Goal: Information Seeking & Learning: Learn about a topic

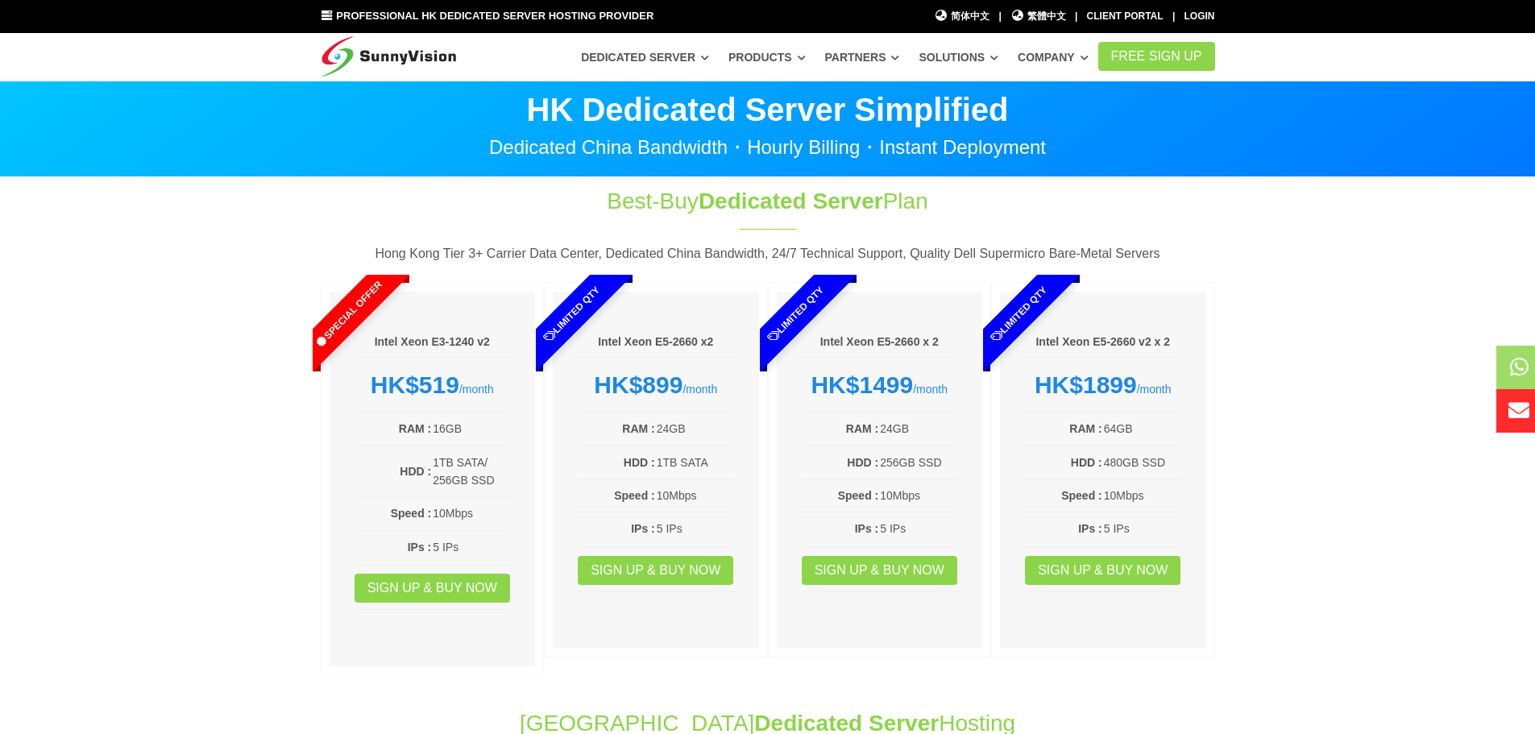
drag, startPoint x: 590, startPoint y: 494, endPoint x: 700, endPoint y: 495, distance: 109.6
click at [700, 495] on tr "Speed : 10Mbps" at bounding box center [656, 495] width 158 height 19
click at [700, 495] on td "10Mbps" at bounding box center [695, 495] width 79 height 19
drag, startPoint x: 809, startPoint y: 497, endPoint x: 1169, endPoint y: 500, distance: 360.2
click at [1172, 500] on div "Special Offer Intel Xeon E3-1240 v2 HK$519 /month RAM : 16GB HDD : 1TB SATA/ 25…" at bounding box center [768, 483] width 895 height 401
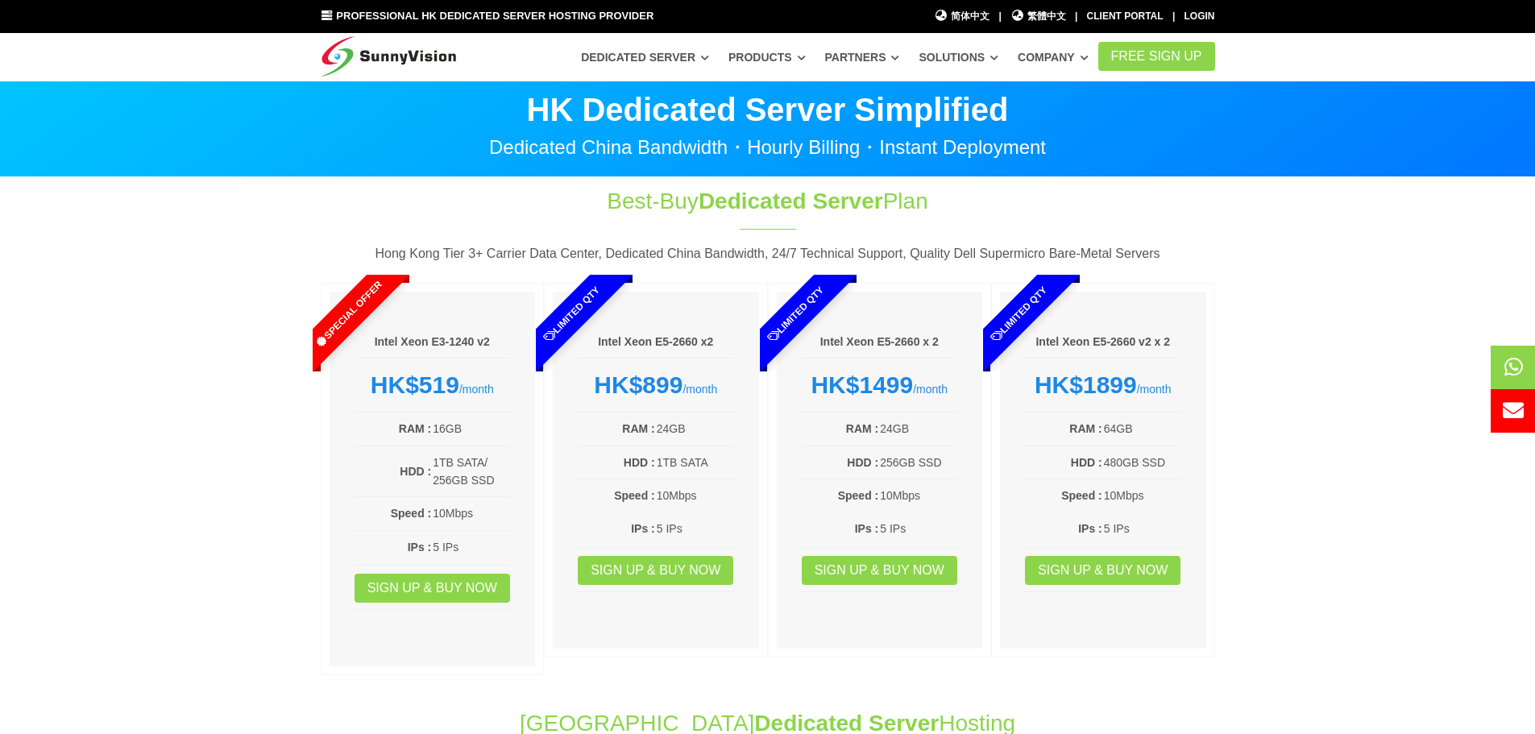
click at [1169, 500] on td "10Mbps" at bounding box center [1142, 495] width 79 height 19
drag, startPoint x: 1147, startPoint y: 530, endPoint x: 1007, endPoint y: 401, distance: 191.0
click at [1007, 401] on div "Intel Xeon E5-2660 v2 x 2 HK$1899 /month RAM : 64GB HDD : 480GB SSD Speed : 10M…" at bounding box center [1103, 470] width 206 height 357
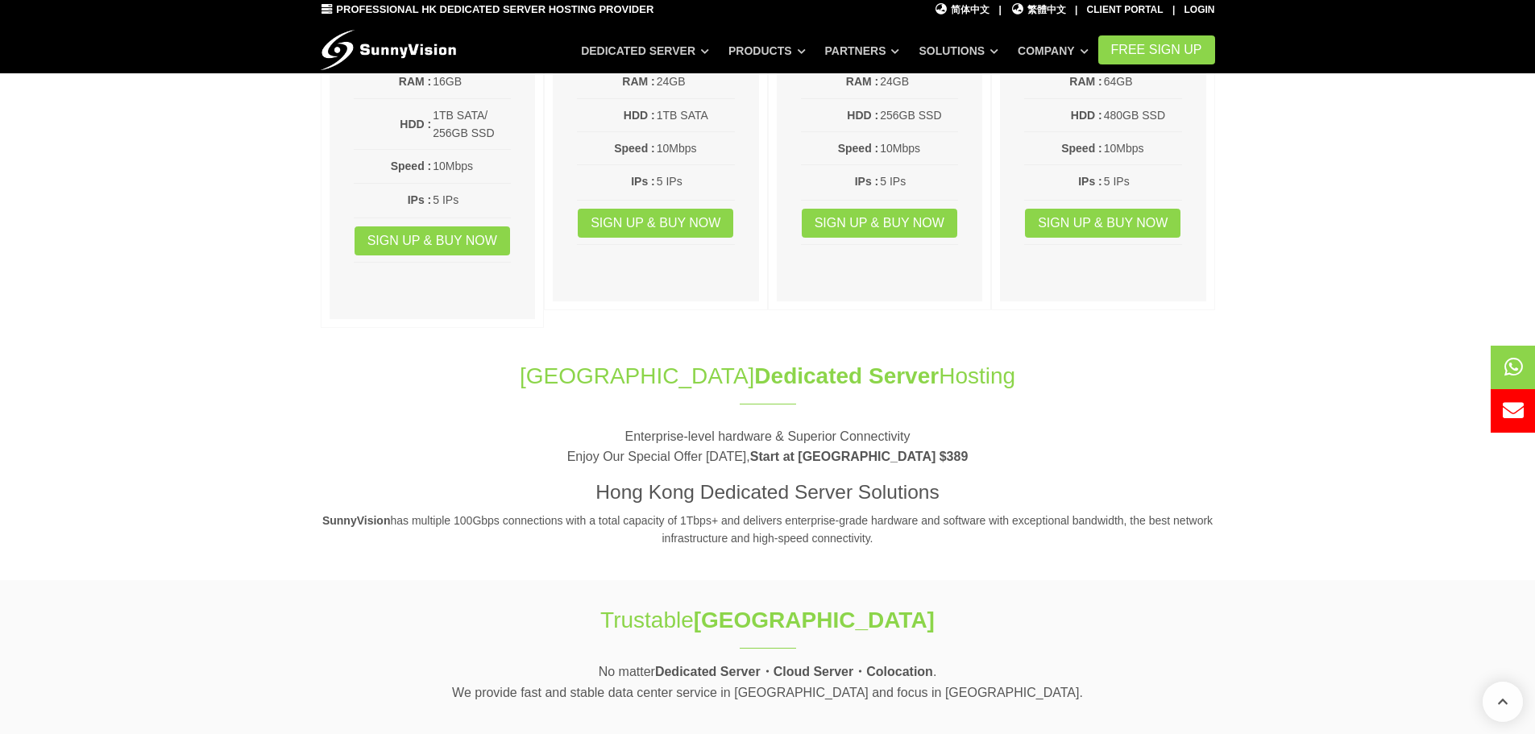
scroll to position [403, 0]
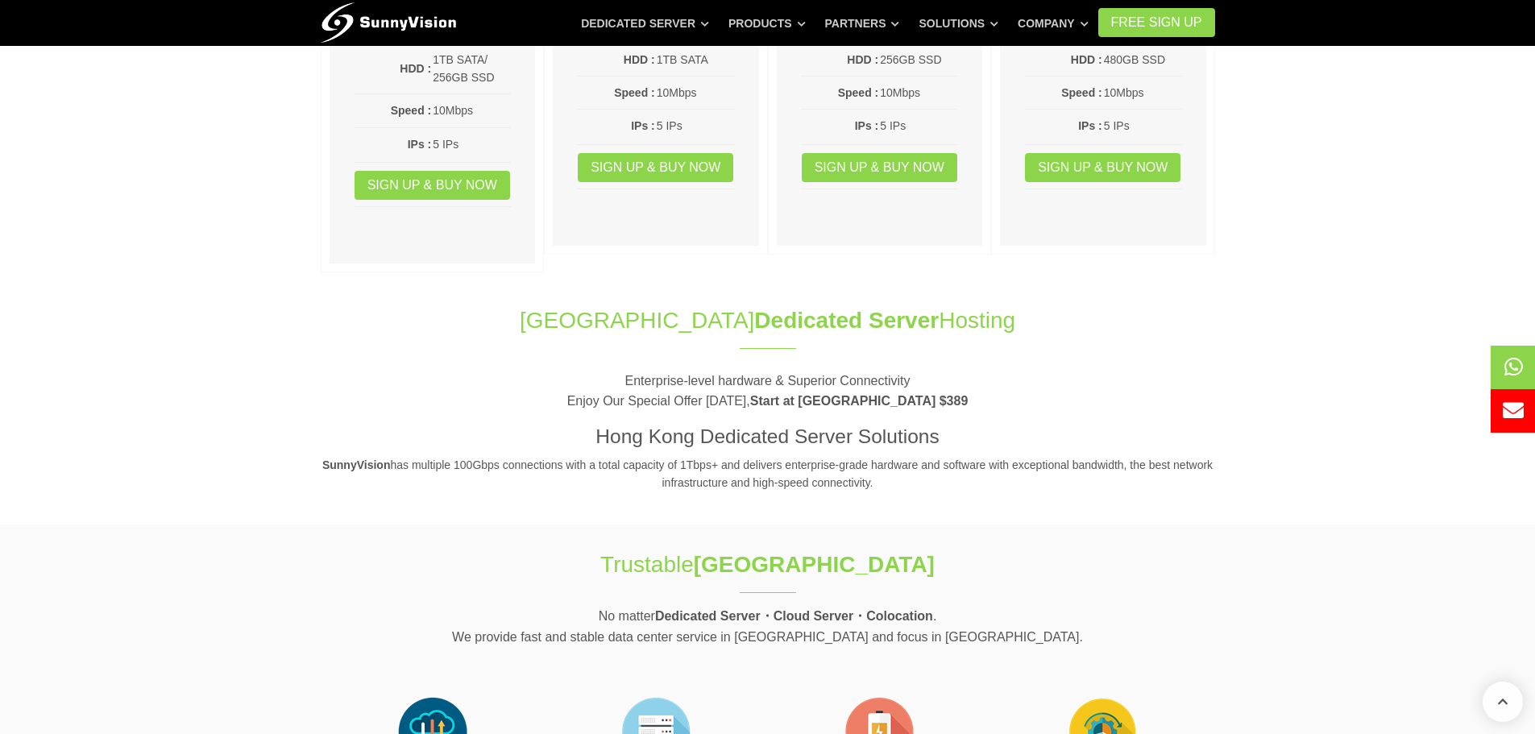
drag, startPoint x: 558, startPoint y: 322, endPoint x: 1075, endPoint y: 494, distance: 545.1
click at [1075, 494] on section "Hong Kong Dedicated Server Hosting Enterprise-level hardware & Superior Connect…" at bounding box center [767, 407] width 1535 height 236
click at [1074, 492] on p "SunnyVision has multiple 100Gbps connections with a total capacity of 1Tbps+ an…" at bounding box center [768, 474] width 895 height 36
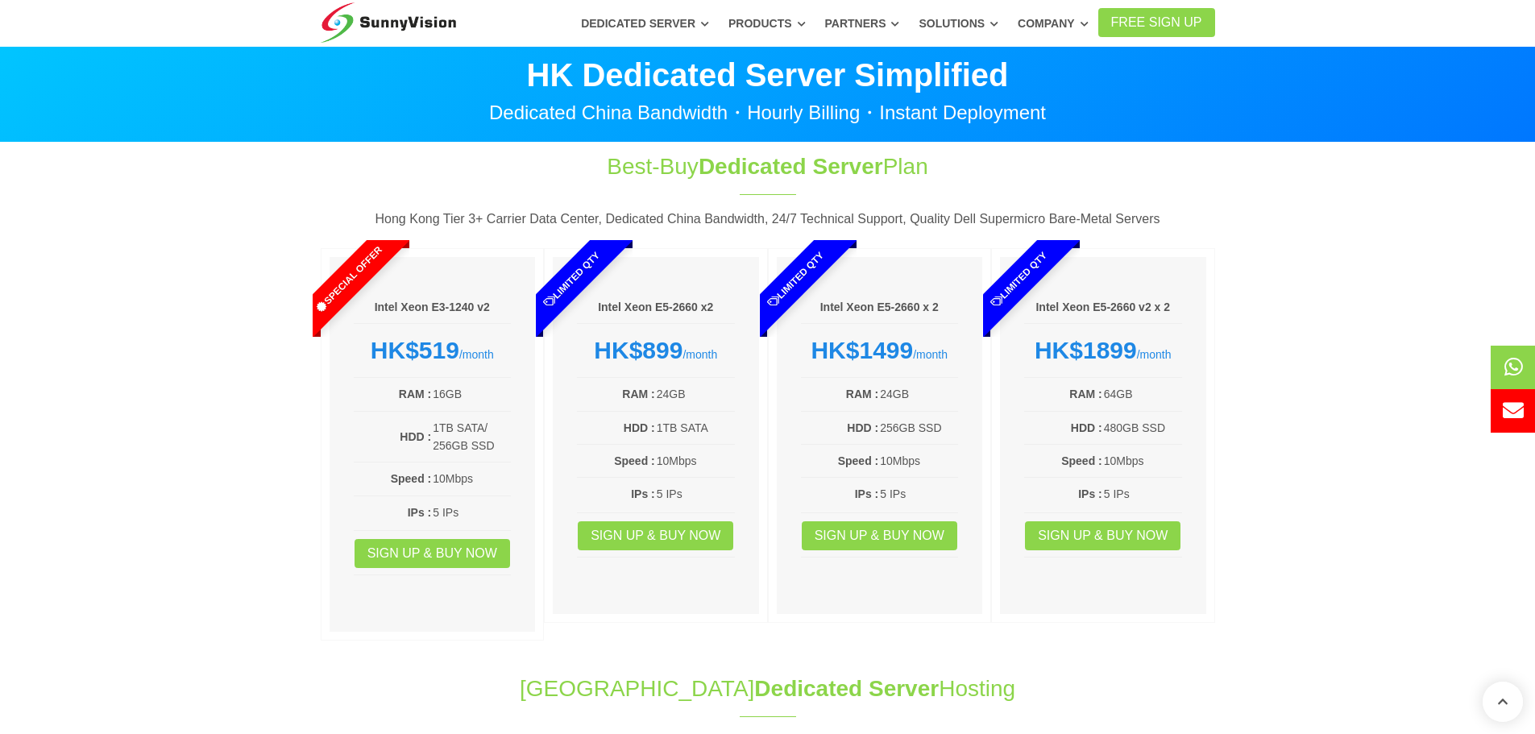
scroll to position [0, 0]
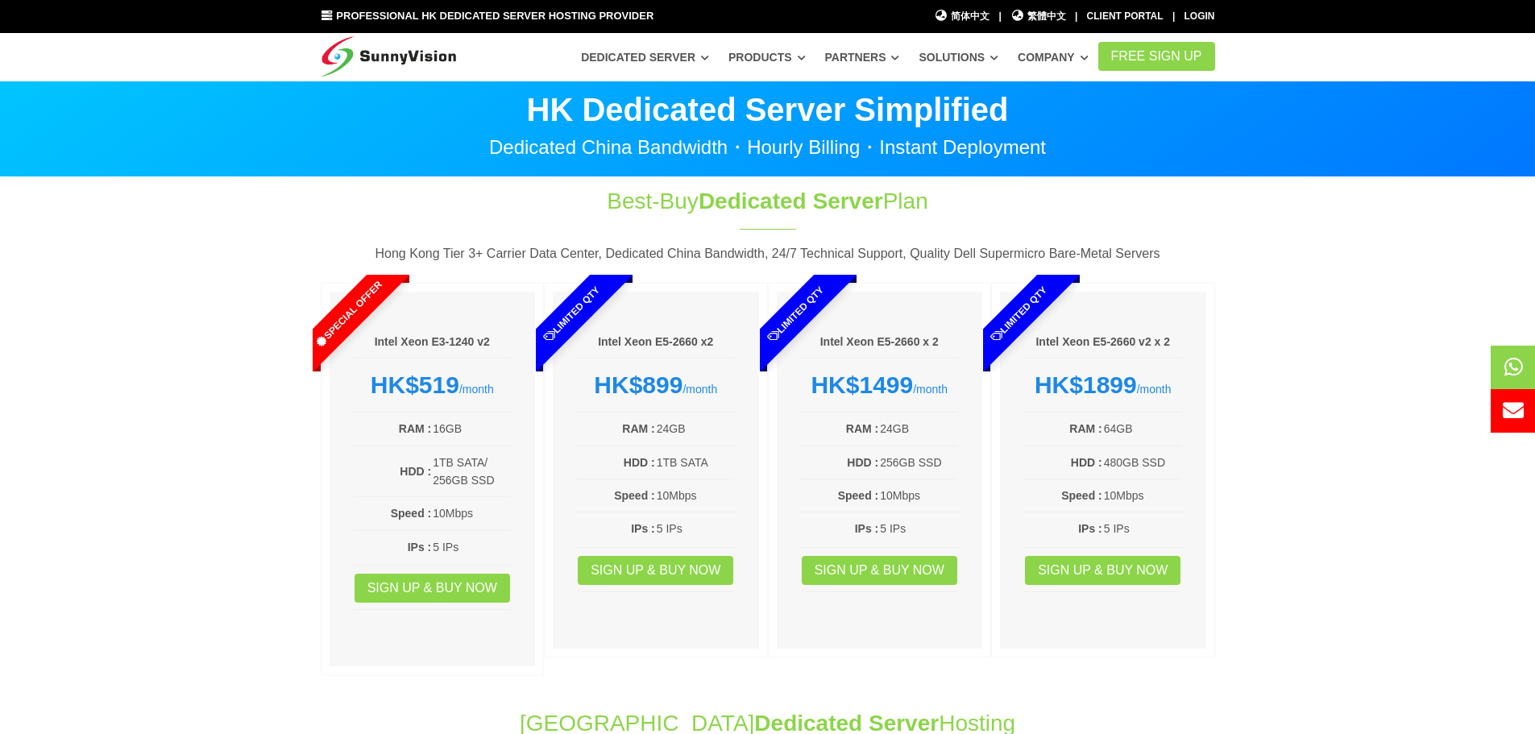
click at [111, 456] on section "Best-Buy Dedicated Server Plan Hong Kong Tier 3+ Carrier Data Center, Dedicated…" at bounding box center [767, 434] width 1535 height 514
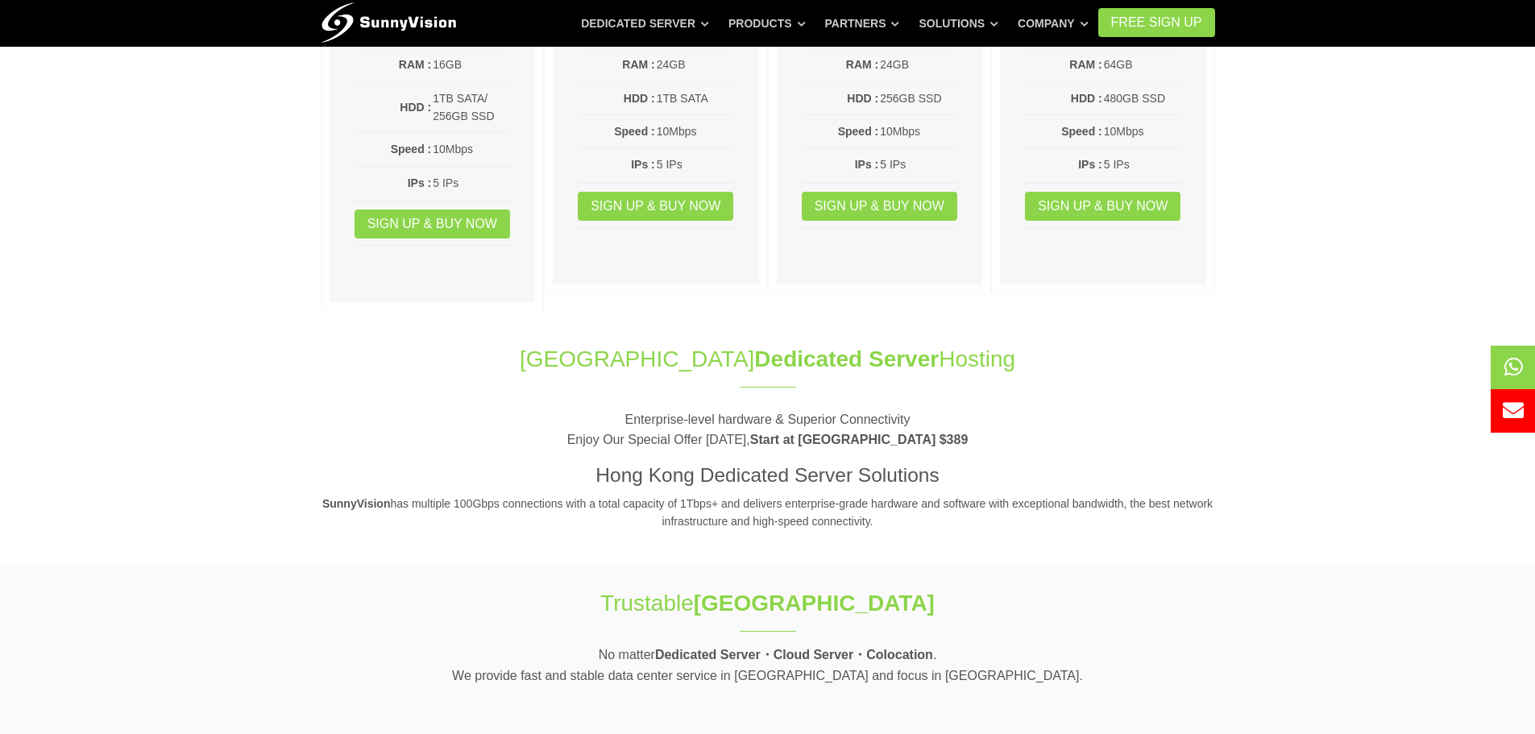
scroll to position [403, 0]
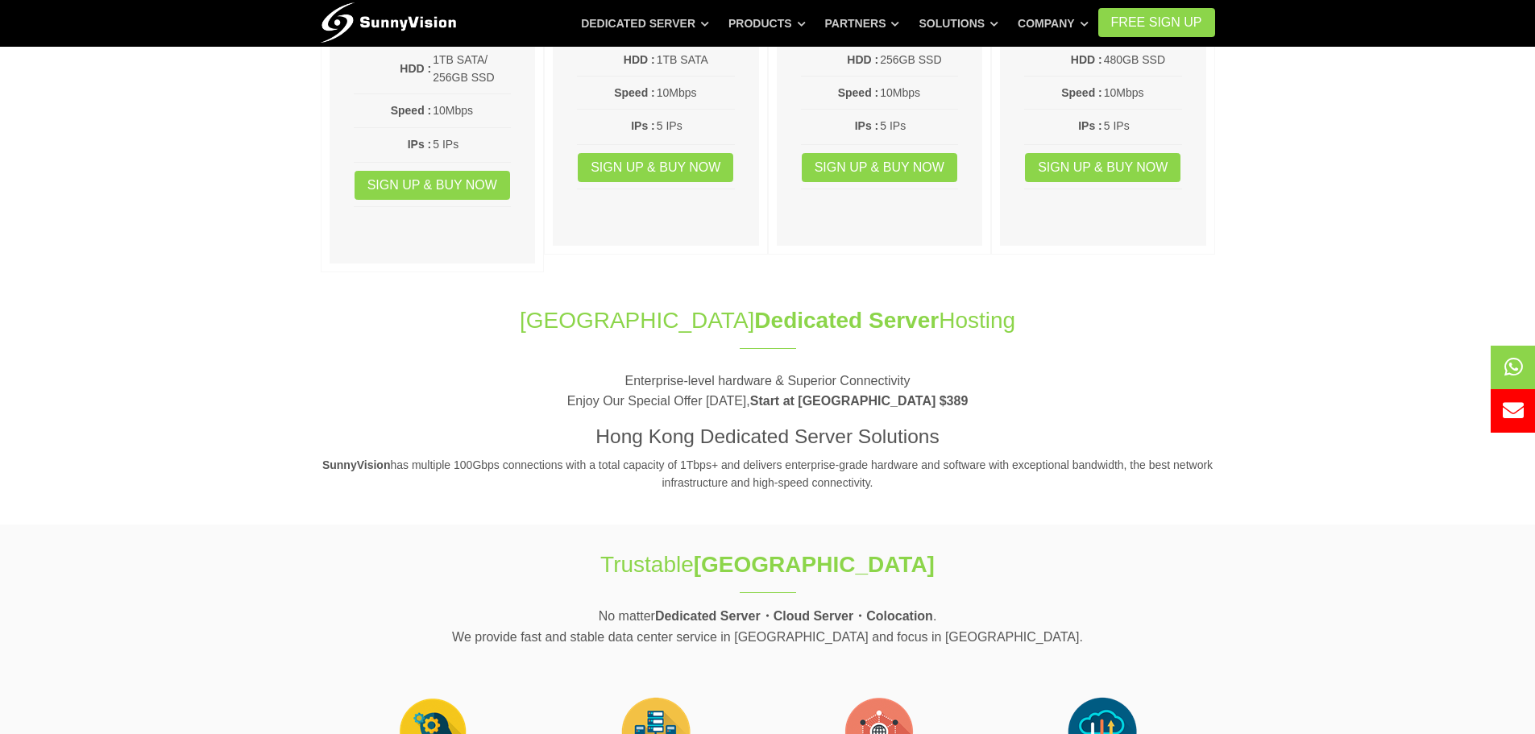
drag, startPoint x: 520, startPoint y: 315, endPoint x: 1069, endPoint y: 483, distance: 574.6
click at [1069, 483] on header "Hong Kong Dedicated Server Hosting Enterprise-level hardware & Superior Connect…" at bounding box center [768, 399] width 895 height 188
click at [1069, 483] on p "SunnyVision has multiple 100Gbps connections with a total capacity of 1Tbps+ an…" at bounding box center [768, 474] width 895 height 36
drag, startPoint x: 1041, startPoint y: 480, endPoint x: 427, endPoint y: 317, distance: 635.5
click at [427, 317] on header "Hong Kong Dedicated Server Hosting Enterprise-level hardware & Superior Connect…" at bounding box center [768, 399] width 895 height 188
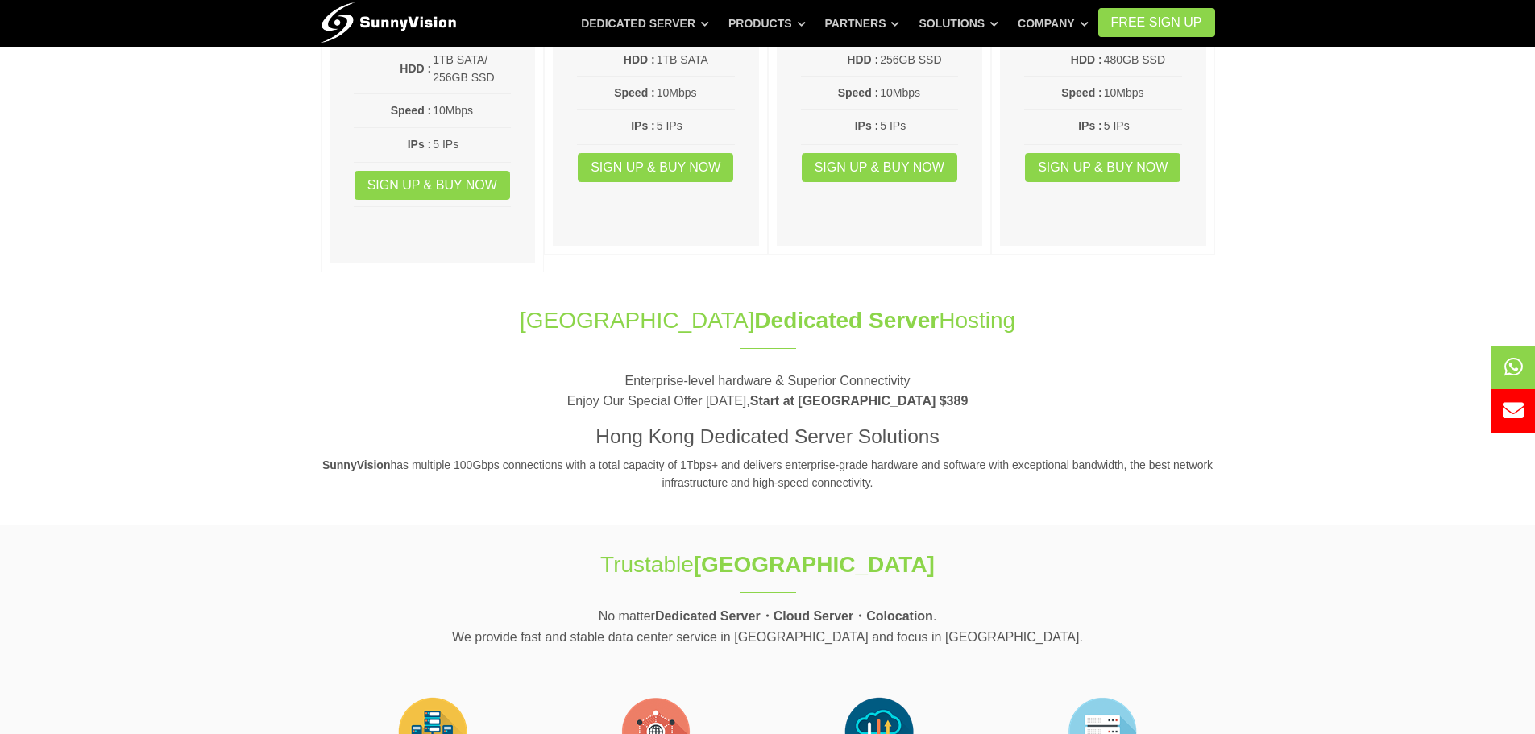
click at [427, 317] on h1 "Hong Kong Dedicated Server Hosting" at bounding box center [768, 320] width 895 height 31
drag, startPoint x: 426, startPoint y: 305, endPoint x: 956, endPoint y: 477, distance: 556.9
click at [957, 478] on section "Hong Kong Dedicated Server Hosting Enterprise-level hardware & Superior Connect…" at bounding box center [767, 407] width 1535 height 236
click at [940, 475] on p "SunnyVision has multiple 100Gbps connections with a total capacity of 1Tbps+ an…" at bounding box center [768, 474] width 895 height 36
